Goal: Task Accomplishment & Management: Complete application form

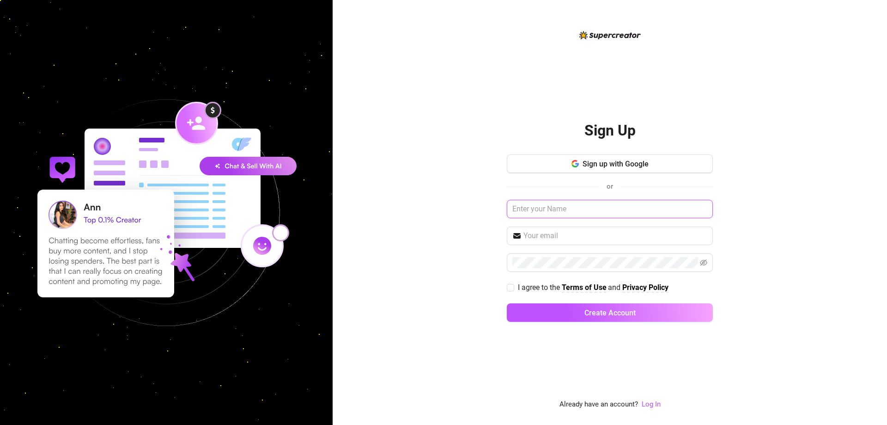
click at [588, 213] on input "text" at bounding box center [610, 209] width 206 height 18
drag, startPoint x: 664, startPoint y: 159, endPoint x: 768, endPoint y: 183, distance: 106.1
click at [840, 205] on div "Sign Up Sign up with Google or I agree to the Terms of Use and Privacy Policy C…" at bounding box center [610, 212] width 554 height 425
click at [630, 154] on button "Sign up with Google" at bounding box center [610, 163] width 206 height 18
drag, startPoint x: 828, startPoint y: 77, endPoint x: 821, endPoint y: 85, distance: 9.8
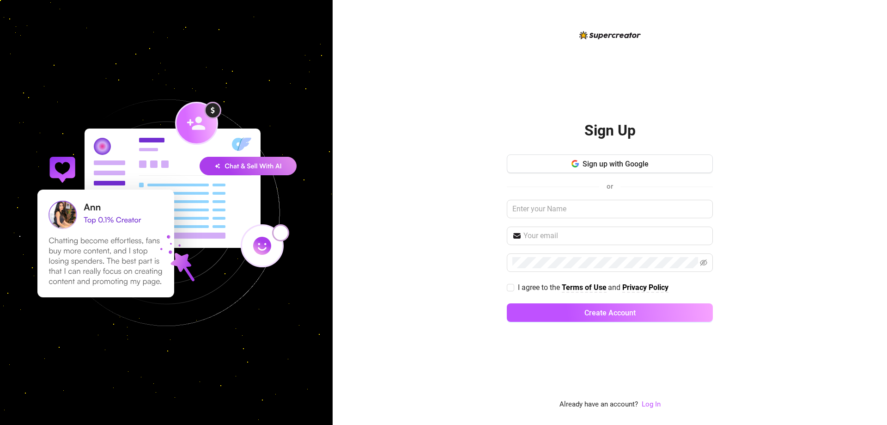
click at [828, 77] on div "Sign Up Sign up with Google or I agree to the Terms of Use and Privacy Policy C…" at bounding box center [610, 212] width 554 height 425
click at [589, 235] on input "text" at bounding box center [616, 235] width 184 height 11
paste input "[PERSON_NAME][EMAIL_ADDRESS][DOMAIN_NAME]"
type input "[PERSON_NAME][EMAIL_ADDRESS][DOMAIN_NAME]"
click at [512, 293] on div "I agree to the Terms of Use and Privacy Policy" at bounding box center [610, 287] width 206 height 15
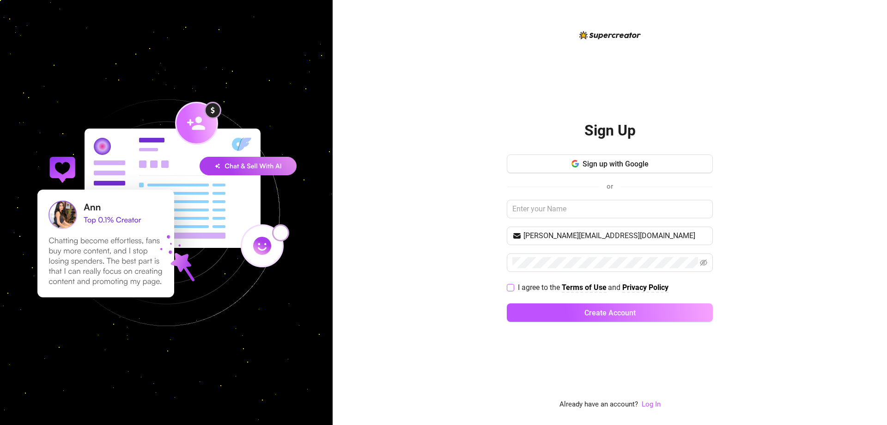
click at [512, 290] on input "I agree to the Terms of Use and Privacy Policy" at bounding box center [510, 287] width 6 height 6
checkbox input "true"
click at [602, 319] on button "Create Account" at bounding box center [610, 312] width 206 height 18
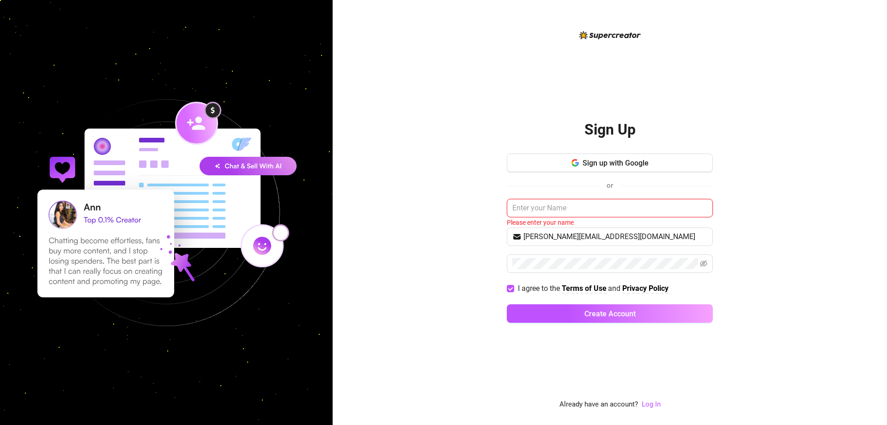
click at [580, 199] on input "text" at bounding box center [610, 208] width 206 height 18
paste input "Shahani Villareal"
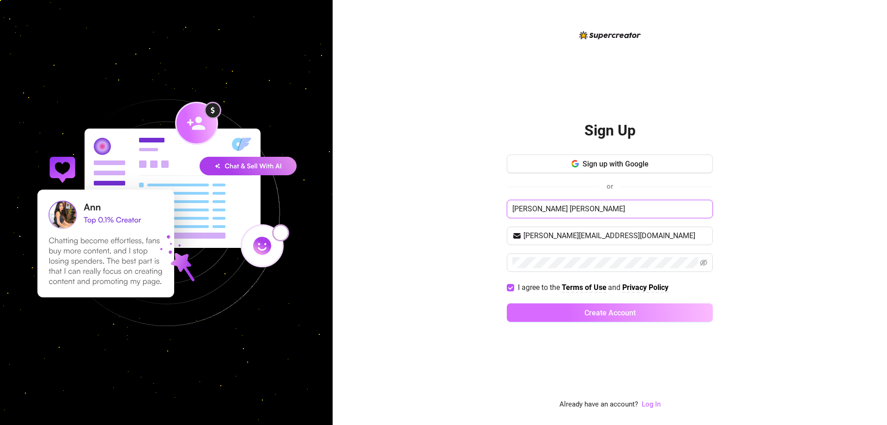
type input "Shahani Villareal"
click at [633, 310] on span "Create Account" at bounding box center [609, 312] width 51 height 9
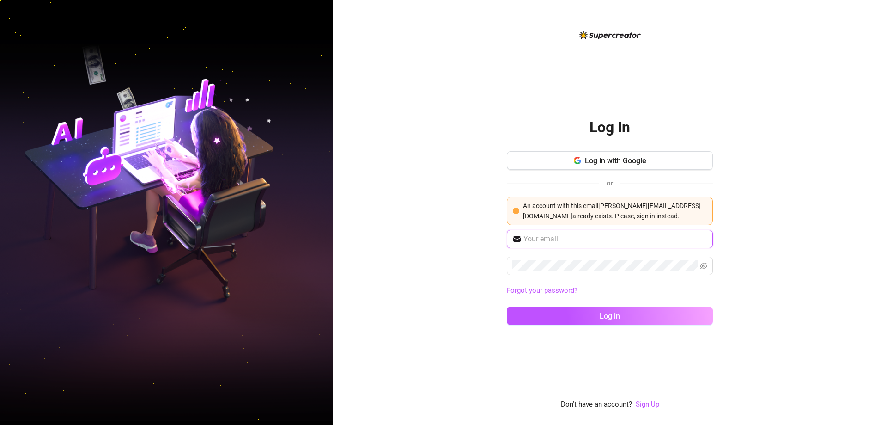
type input "[PERSON_NAME][EMAIL_ADDRESS][DOMAIN_NAME]"
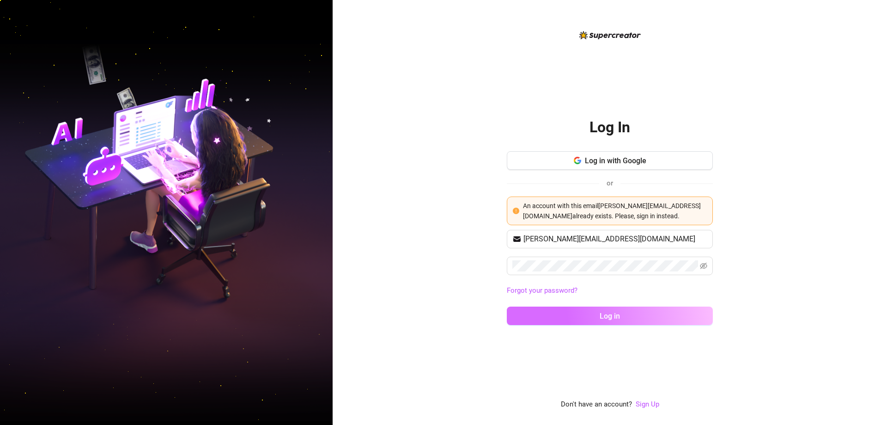
click at [606, 314] on span "Log in" at bounding box center [610, 315] width 20 height 9
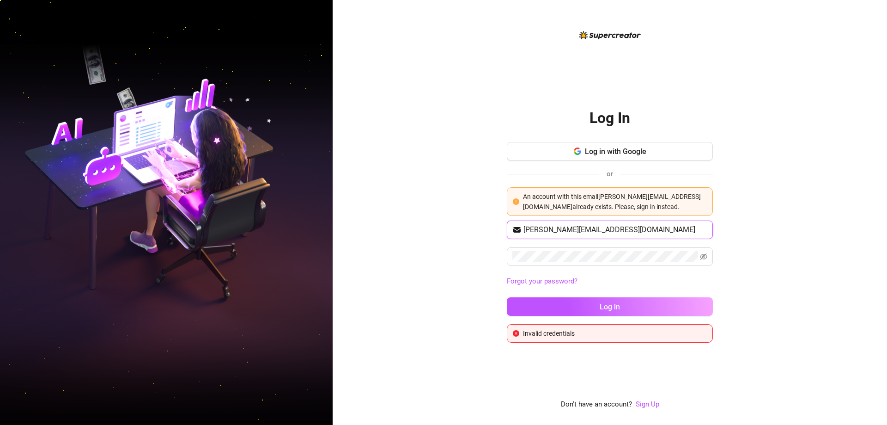
drag, startPoint x: 653, startPoint y: 231, endPoint x: 404, endPoint y: 230, distance: 248.6
click at [404, 230] on div "Log In Log in with Google or An account with this email shahani.villareal131990…" at bounding box center [610, 212] width 554 height 425
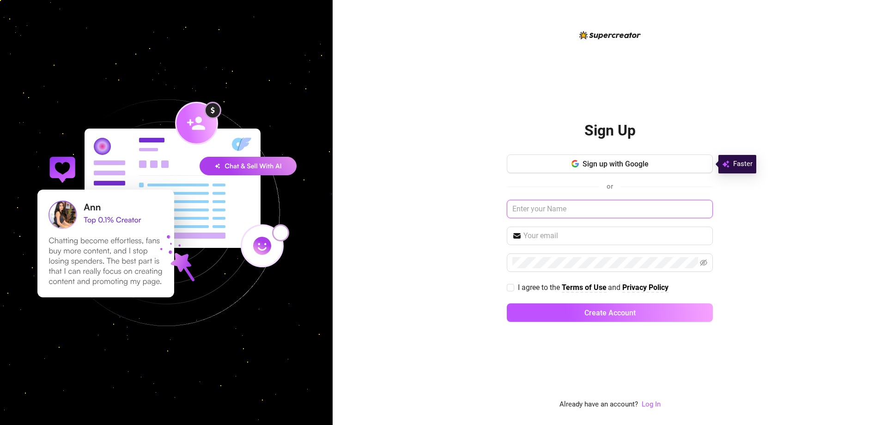
click at [553, 211] on input "text" at bounding box center [610, 209] width 206 height 18
paste input "[PERSON_NAME][EMAIL_ADDRESS][DOMAIN_NAME]"
drag, startPoint x: 540, startPoint y: 207, endPoint x: 544, endPoint y: 209, distance: 5.0
click at [541, 207] on input "[PERSON_NAME][EMAIL_ADDRESS][DOMAIN_NAME]" at bounding box center [610, 209] width 206 height 18
drag, startPoint x: 482, startPoint y: 211, endPoint x: 340, endPoint y: 211, distance: 141.8
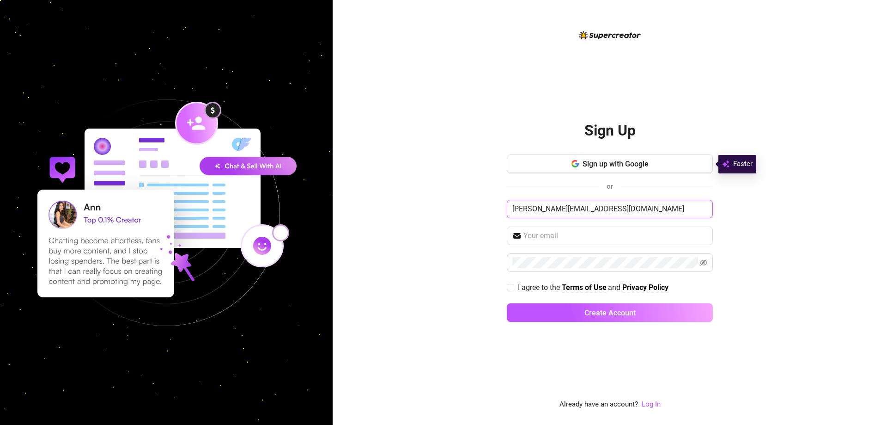
click at [340, 211] on div "Sign Up Sign up with Google or shahani.villareal131990@gmail.com I agree to the…" at bounding box center [610, 212] width 554 height 425
type input "[PERSON_NAME][EMAIL_ADDRESS][DOMAIN_NAME]"
click at [590, 240] on input "text" at bounding box center [616, 235] width 184 height 11
paste input "[PERSON_NAME][EMAIL_ADDRESS][DOMAIN_NAME]"
type input "[PERSON_NAME][EMAIL_ADDRESS][DOMAIN_NAME]"
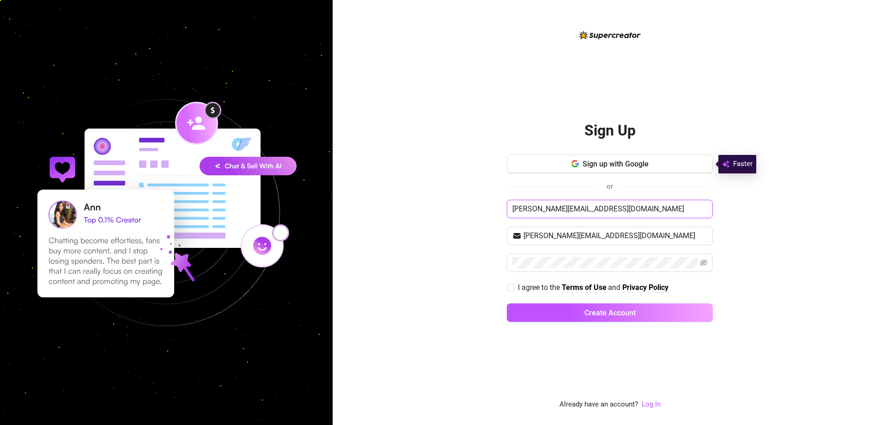
click at [645, 211] on input "[PERSON_NAME][EMAIL_ADDRESS][DOMAIN_NAME]" at bounding box center [610, 209] width 206 height 18
paste input "Shahani Villareal"
type input "Shahani Villareal"
click at [563, 255] on span at bounding box center [610, 262] width 206 height 18
click at [513, 288] on span at bounding box center [510, 287] width 7 height 7
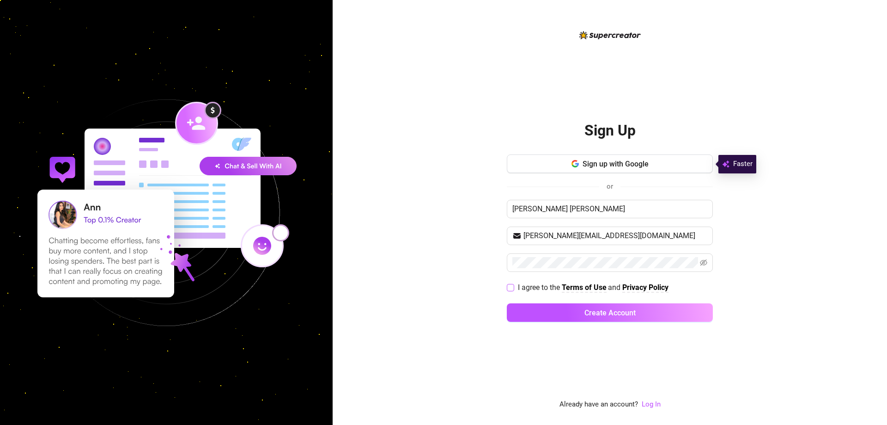
click at [513, 288] on input "I agree to the Terms of Use and Privacy Policy" at bounding box center [510, 287] width 6 height 6
checkbox input "true"
click at [656, 400] on link "Log In" at bounding box center [651, 404] width 19 height 8
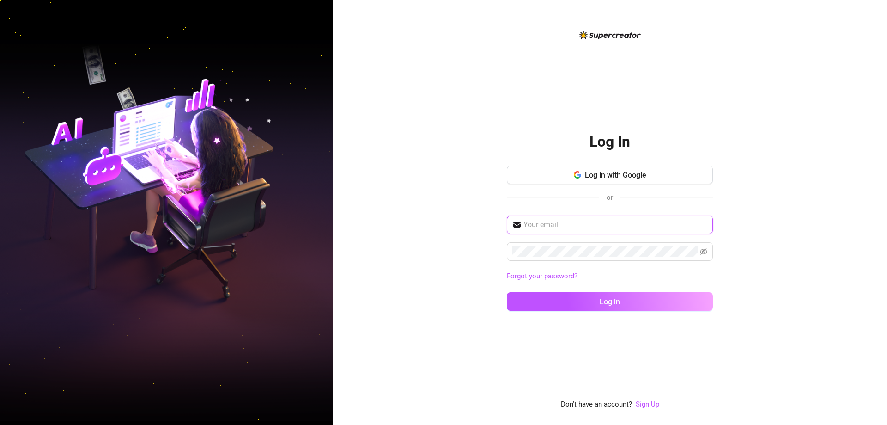
type input "[PERSON_NAME][EMAIL_ADDRESS][DOMAIN_NAME]"
click at [700, 253] on icon "eye-invisible" at bounding box center [703, 251] width 7 height 7
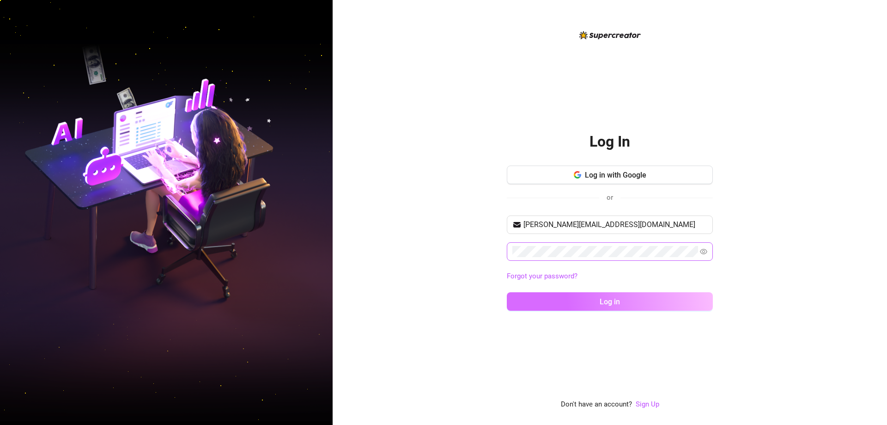
click at [615, 300] on span "Log in" at bounding box center [610, 301] width 20 height 9
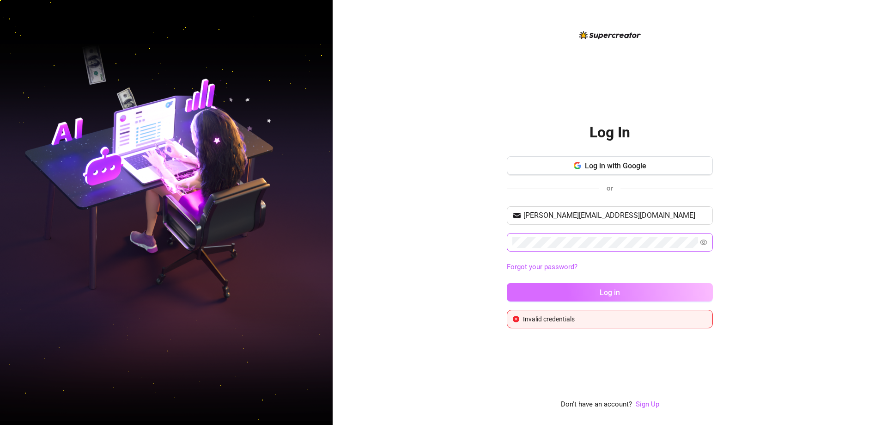
click at [611, 287] on button "Log in" at bounding box center [610, 292] width 206 height 18
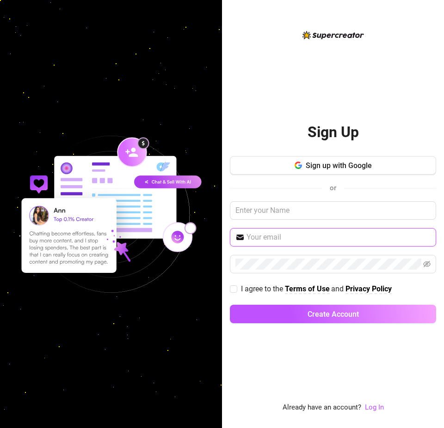
click at [310, 237] on input "text" at bounding box center [338, 237] width 184 height 11
drag, startPoint x: 274, startPoint y: 367, endPoint x: 339, endPoint y: 408, distance: 77.0
click at [285, 377] on div "Sign Up Sign up with Google or I agree to the Terms of Use and Privacy Policy C…" at bounding box center [333, 222] width 206 height 384
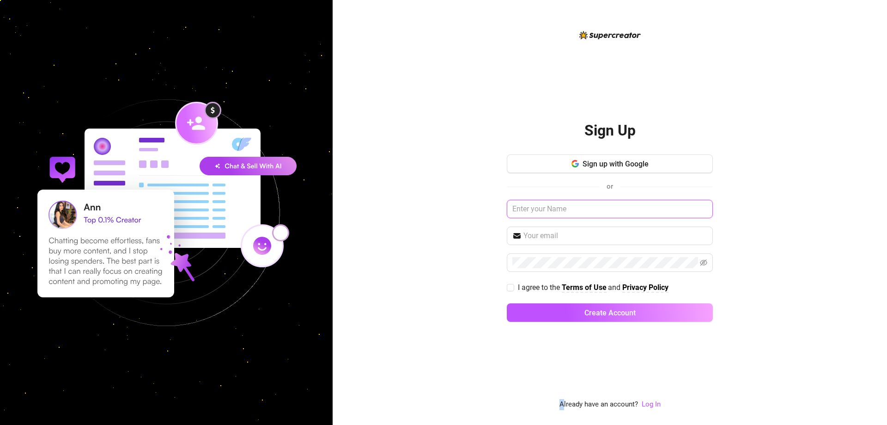
click at [443, 212] on input "text" at bounding box center [610, 209] width 206 height 18
click at [443, 228] on span at bounding box center [610, 235] width 206 height 18
click at [443, 402] on link "Log In" at bounding box center [651, 404] width 19 height 8
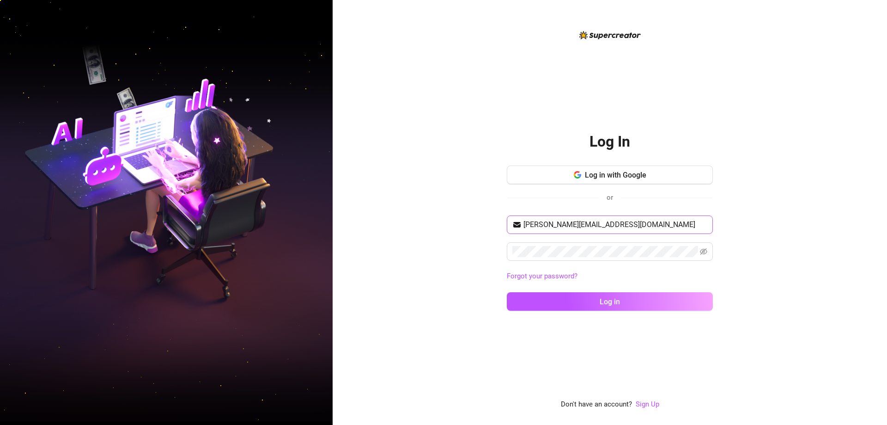
click at [443, 225] on input "[PERSON_NAME][EMAIL_ADDRESS][DOMAIN_NAME]" at bounding box center [616, 224] width 184 height 11
click at [443, 225] on input "[PERSON_NAME][EMAIL_ADDRESS]@[DOMAIN_NAME]" at bounding box center [616, 223] width 184 height 11
type input "[PERSON_NAME][EMAIL_ADDRESS][DOMAIN_NAME]"
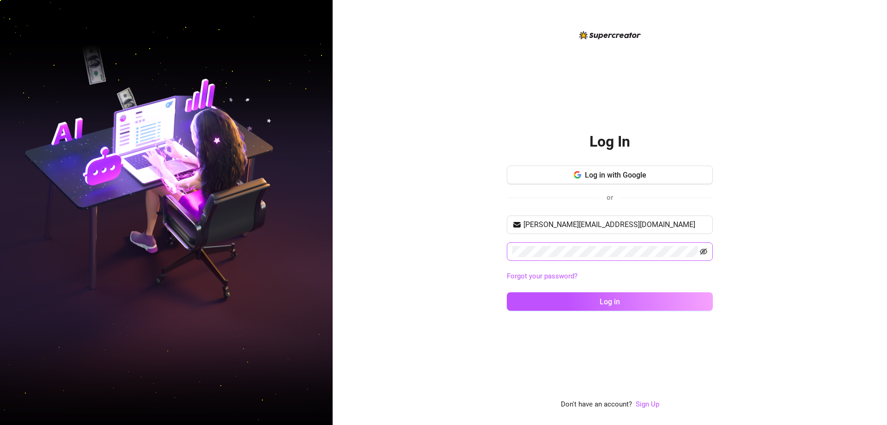
click at [443, 253] on span at bounding box center [610, 251] width 206 height 18
click at [443, 252] on icon "eye-invisible" at bounding box center [703, 251] width 7 height 6
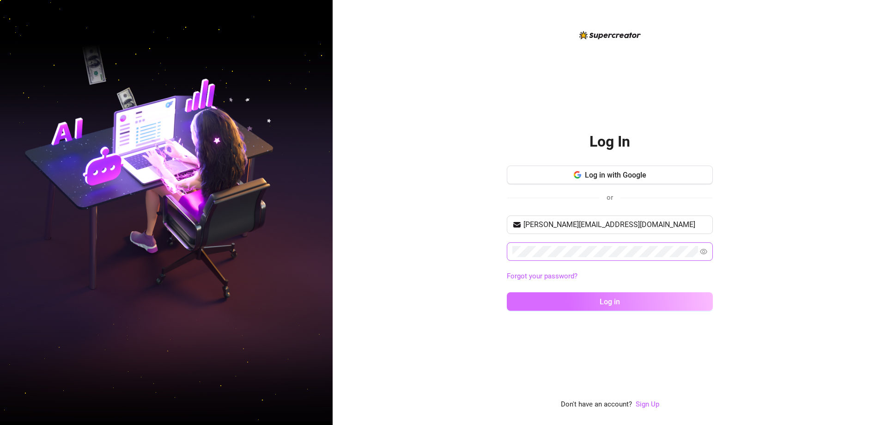
click at [443, 298] on button "Log in" at bounding box center [610, 301] width 206 height 18
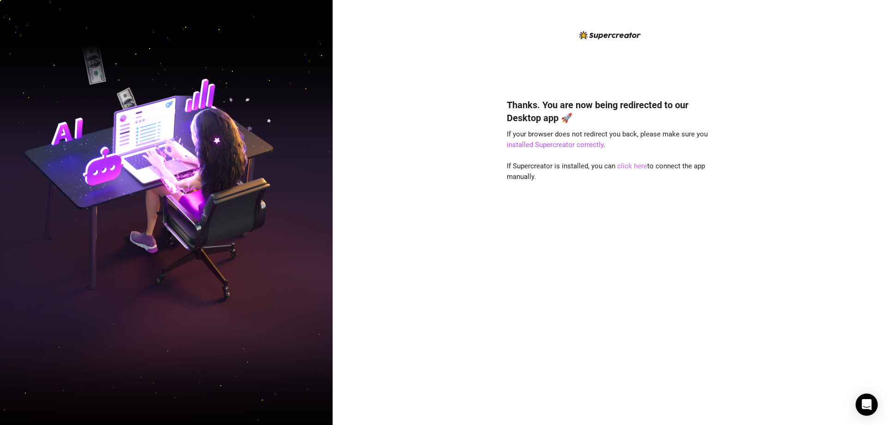
click at [638, 167] on link "click here" at bounding box center [632, 166] width 30 height 8
click at [628, 165] on link "click here" at bounding box center [632, 166] width 30 height 8
click at [599, 219] on div "Thanks. You are now being redirected to our Desktop app 🚀 If your browser does …" at bounding box center [610, 248] width 206 height 324
click at [560, 144] on link "installed Supercreator correctly" at bounding box center [555, 144] width 97 height 8
click at [627, 164] on link "click here" at bounding box center [632, 166] width 30 height 8
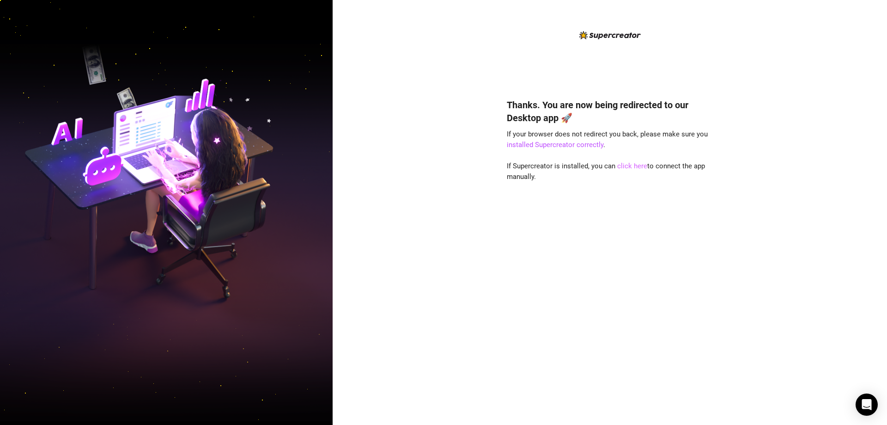
click at [639, 167] on link "click here" at bounding box center [632, 166] width 30 height 8
